Goal: Complete application form

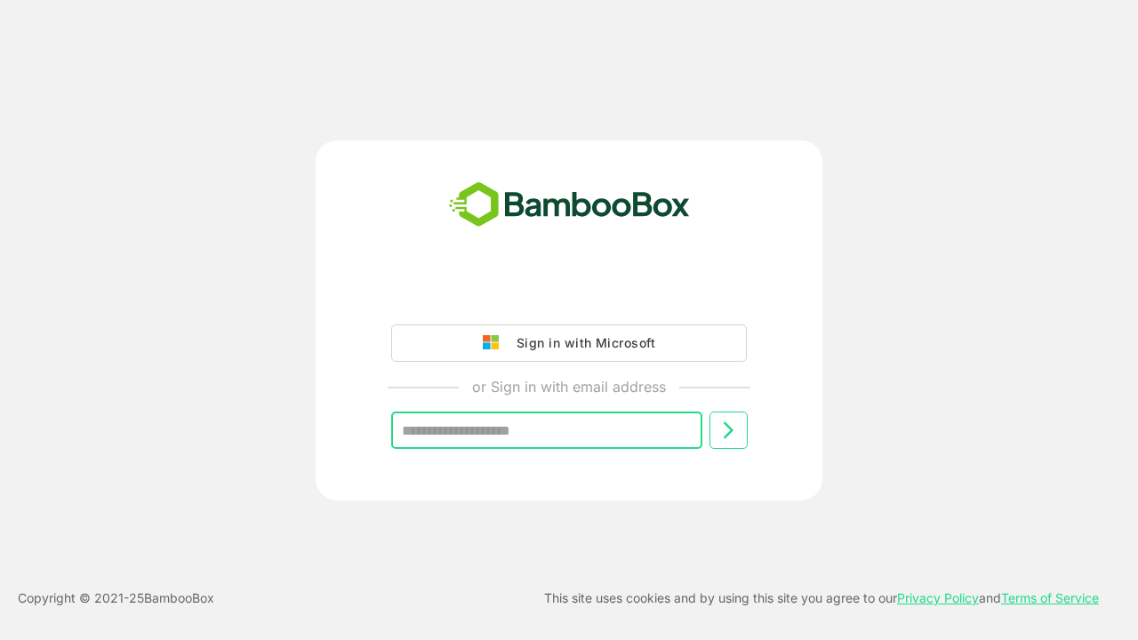
type input "**********"
click at [728, 430] on icon at bounding box center [728, 430] width 21 height 21
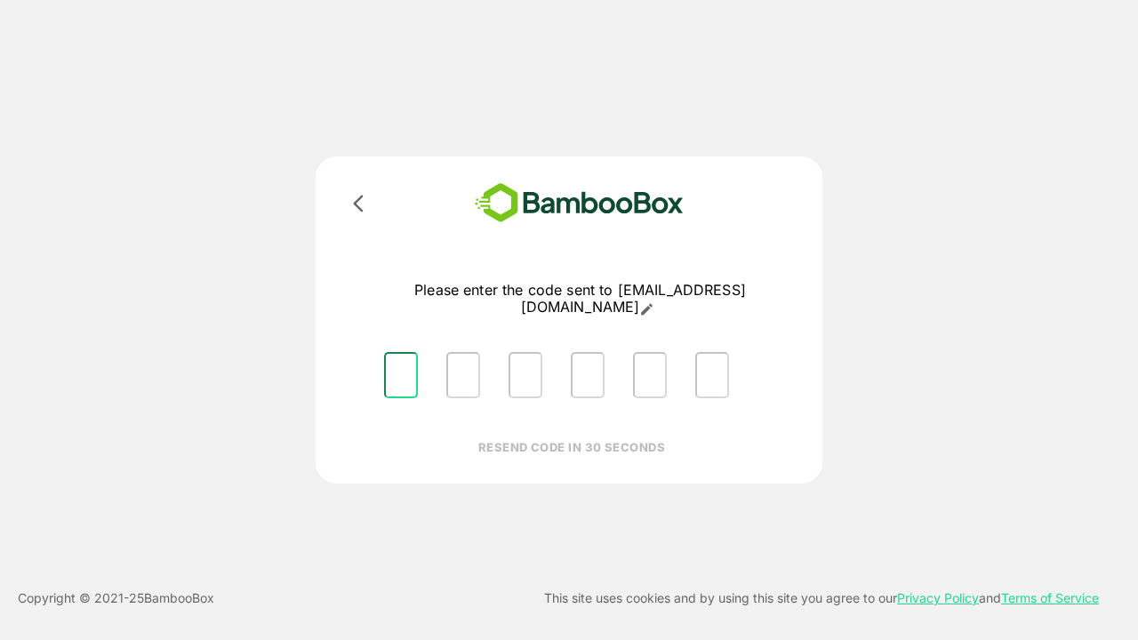
type input "*"
